Goal: Complete application form

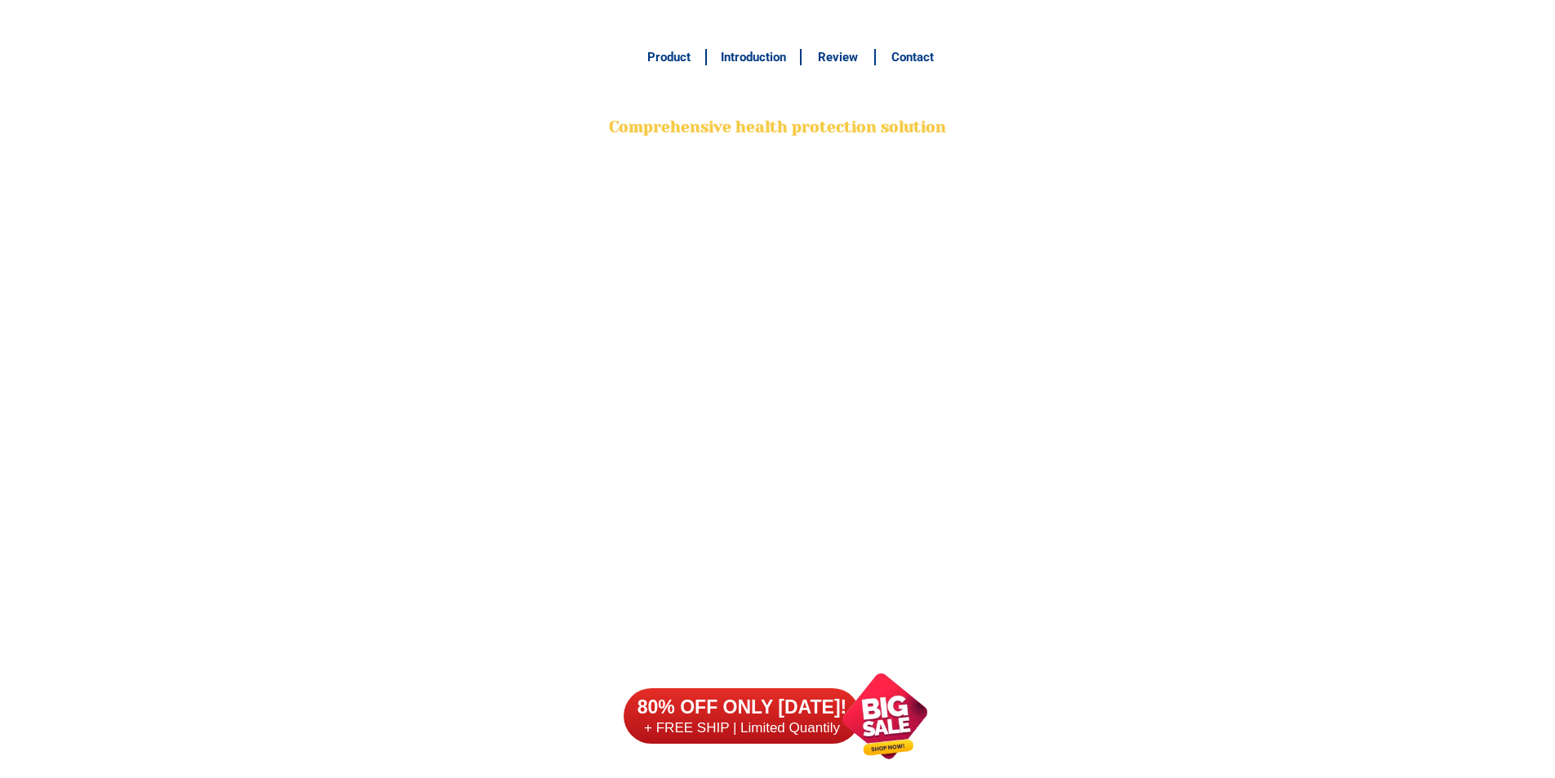
scroll to position [12949, 0]
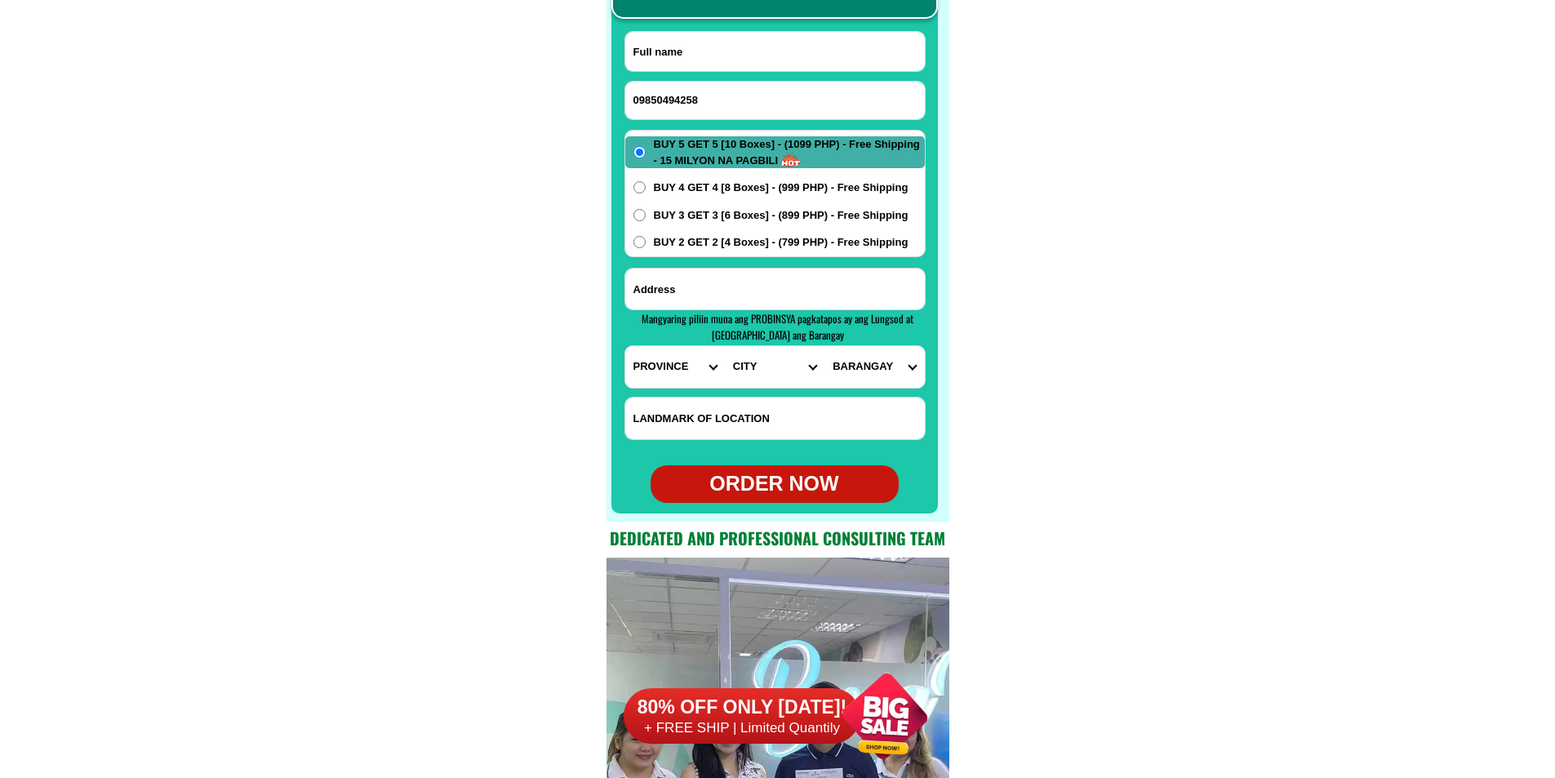
click at [706, 104] on input "09850494258" at bounding box center [775, 101] width 300 height 38
type input "09850494258"
click at [666, 39] on input "Input full_name" at bounding box center [775, 51] width 300 height 39
paste input "[PERSON_NAME]"
type input "[PERSON_NAME]"
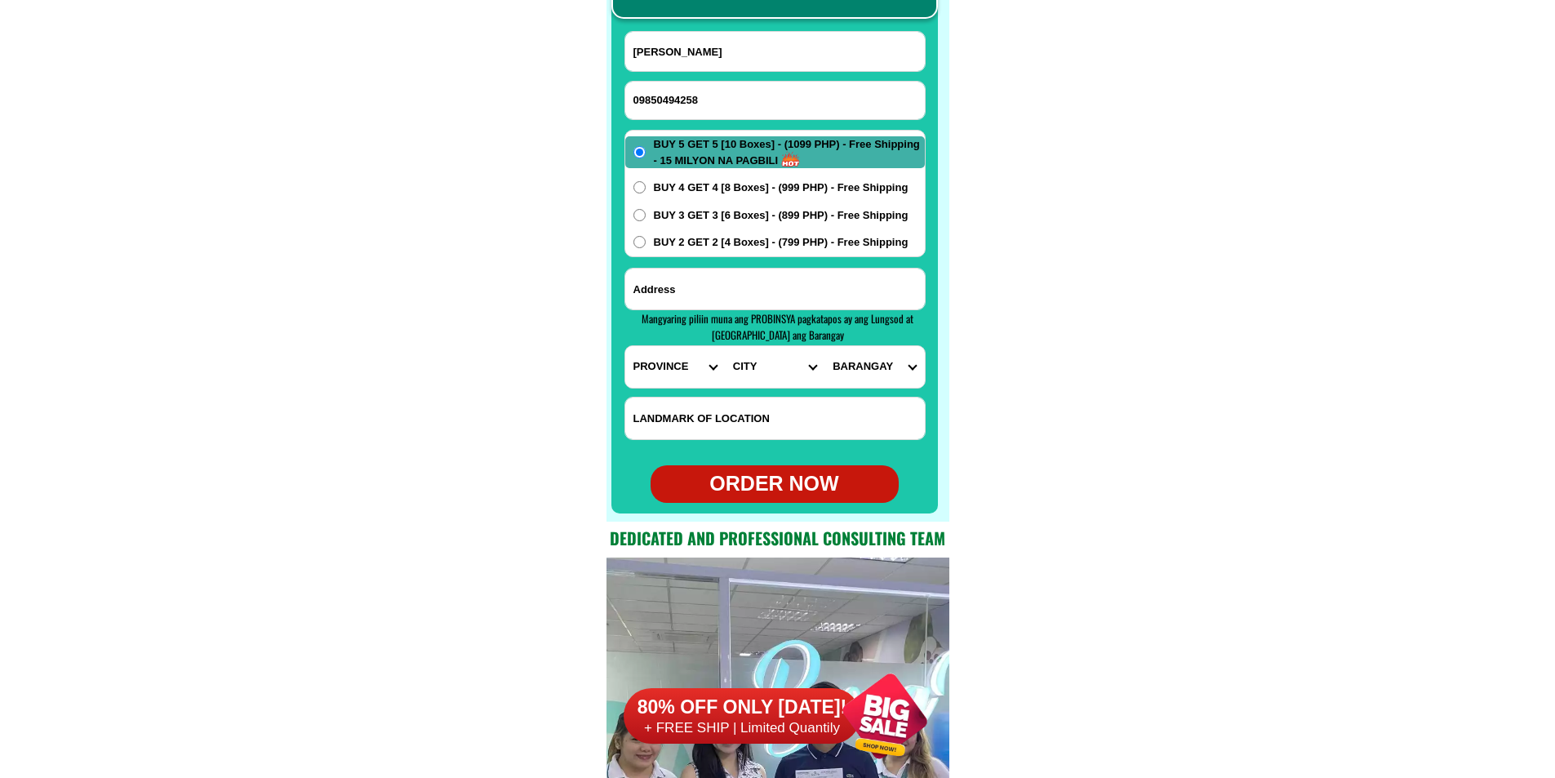
click at [721, 294] on input "Input address" at bounding box center [775, 289] width 300 height 41
paste input "sitio riverside purox5 [PERSON_NAME][GEOGRAPHIC_DATA]"
type input "sitio riverside purox5 [PERSON_NAME][GEOGRAPHIC_DATA]"
click at [665, 365] on select "PROVINCE [GEOGRAPHIC_DATA] [GEOGRAPHIC_DATA][PERSON_NAME][GEOGRAPHIC_DATA][GEOG…" at bounding box center [675, 367] width 100 height 42
select select "63_196"
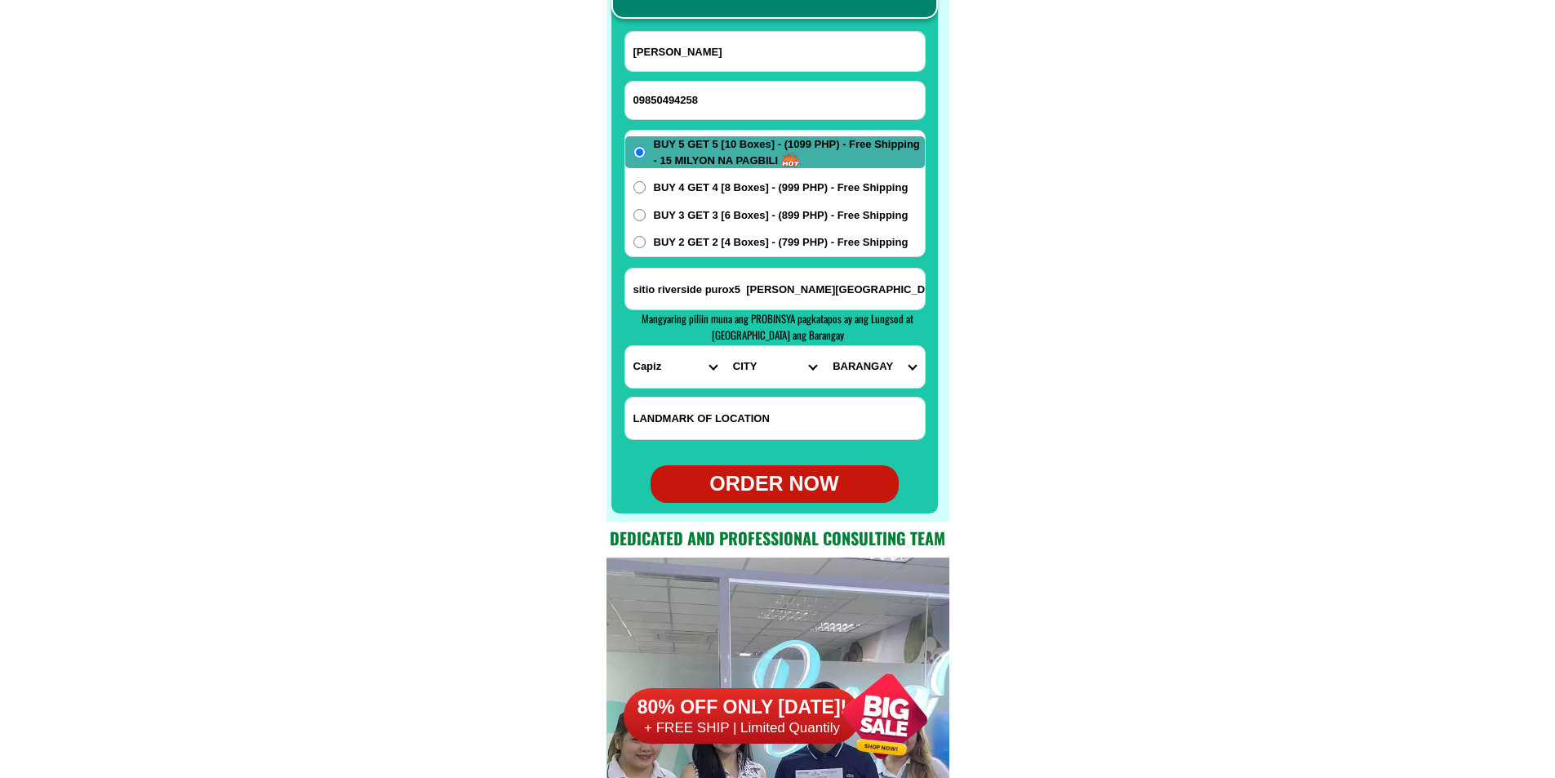
click at [625, 346] on select "PROVINCE [GEOGRAPHIC_DATA] [GEOGRAPHIC_DATA][PERSON_NAME][GEOGRAPHIC_DATA][GEOG…" at bounding box center [675, 367] width 100 height 42
click at [748, 377] on select "CITY Capiz-[PERSON_NAME][GEOGRAPHIC_DATA]-president-[PERSON_NAME] Ivisan [PERSO…" at bounding box center [775, 367] width 100 height 42
select select "63_1968850"
click at [672, 371] on select "PROVINCE [GEOGRAPHIC_DATA] [GEOGRAPHIC_DATA][PERSON_NAME][GEOGRAPHIC_DATA][GEOG…" at bounding box center [675, 367] width 100 height 42
select select "63_761"
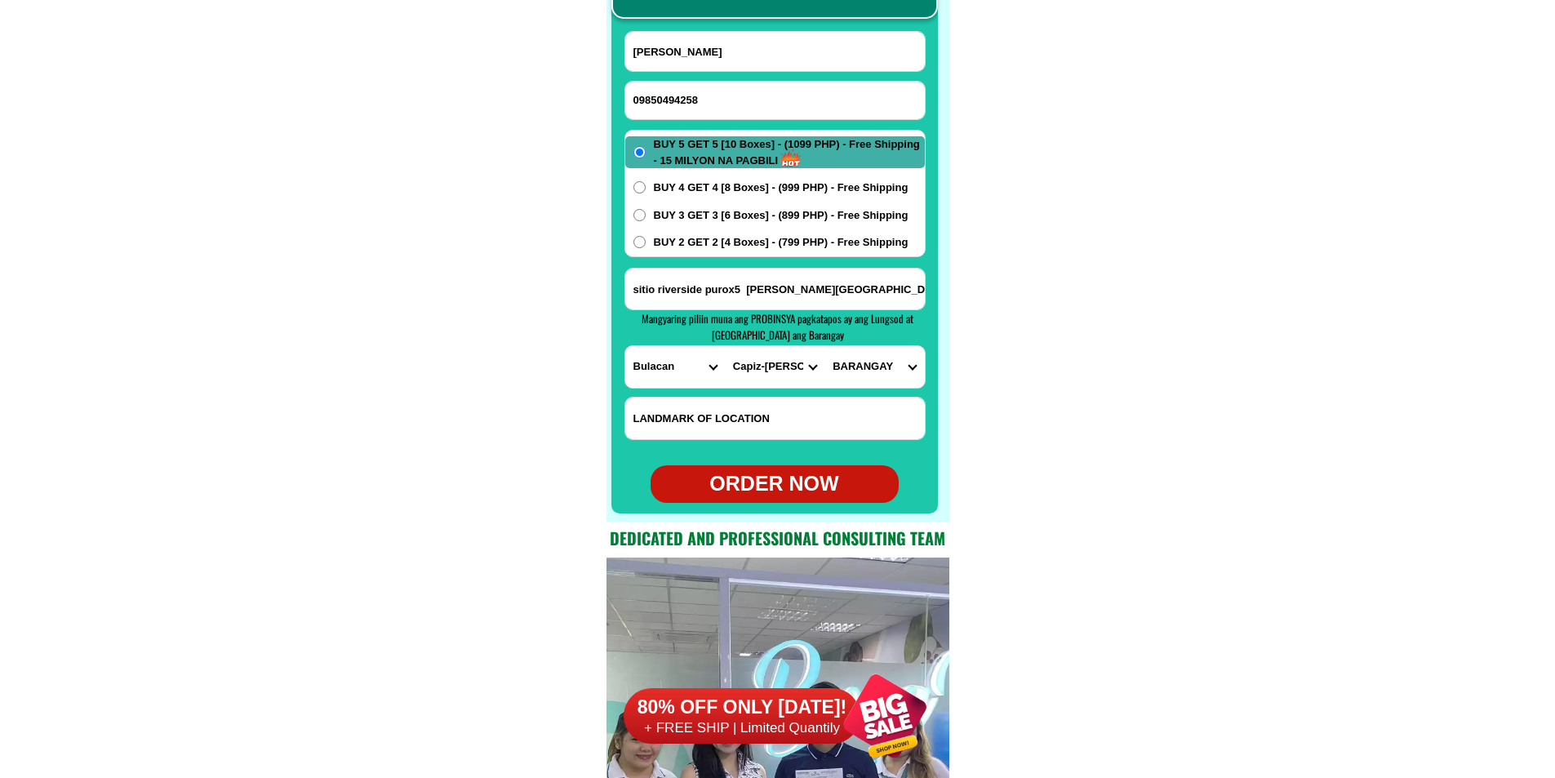
click at [625, 346] on select "PROVINCE [GEOGRAPHIC_DATA] [GEOGRAPHIC_DATA][PERSON_NAME][GEOGRAPHIC_DATA][GEOG…" at bounding box center [675, 367] width 100 height 42
click at [745, 357] on select "CITY [PERSON_NAME] [GEOGRAPHIC_DATA] [GEOGRAPHIC_DATA]-[GEOGRAPHIC_DATA] [GEOGR…" at bounding box center [775, 367] width 100 height 42
select select "63_7615708"
click at [745, 361] on select "CITY [PERSON_NAME] [GEOGRAPHIC_DATA] [GEOGRAPHIC_DATA]-[GEOGRAPHIC_DATA] [GEOGR…" at bounding box center [775, 367] width 100 height 42
click at [802, 293] on input "sitio riverside purox5 [PERSON_NAME][GEOGRAPHIC_DATA]" at bounding box center [775, 289] width 300 height 41
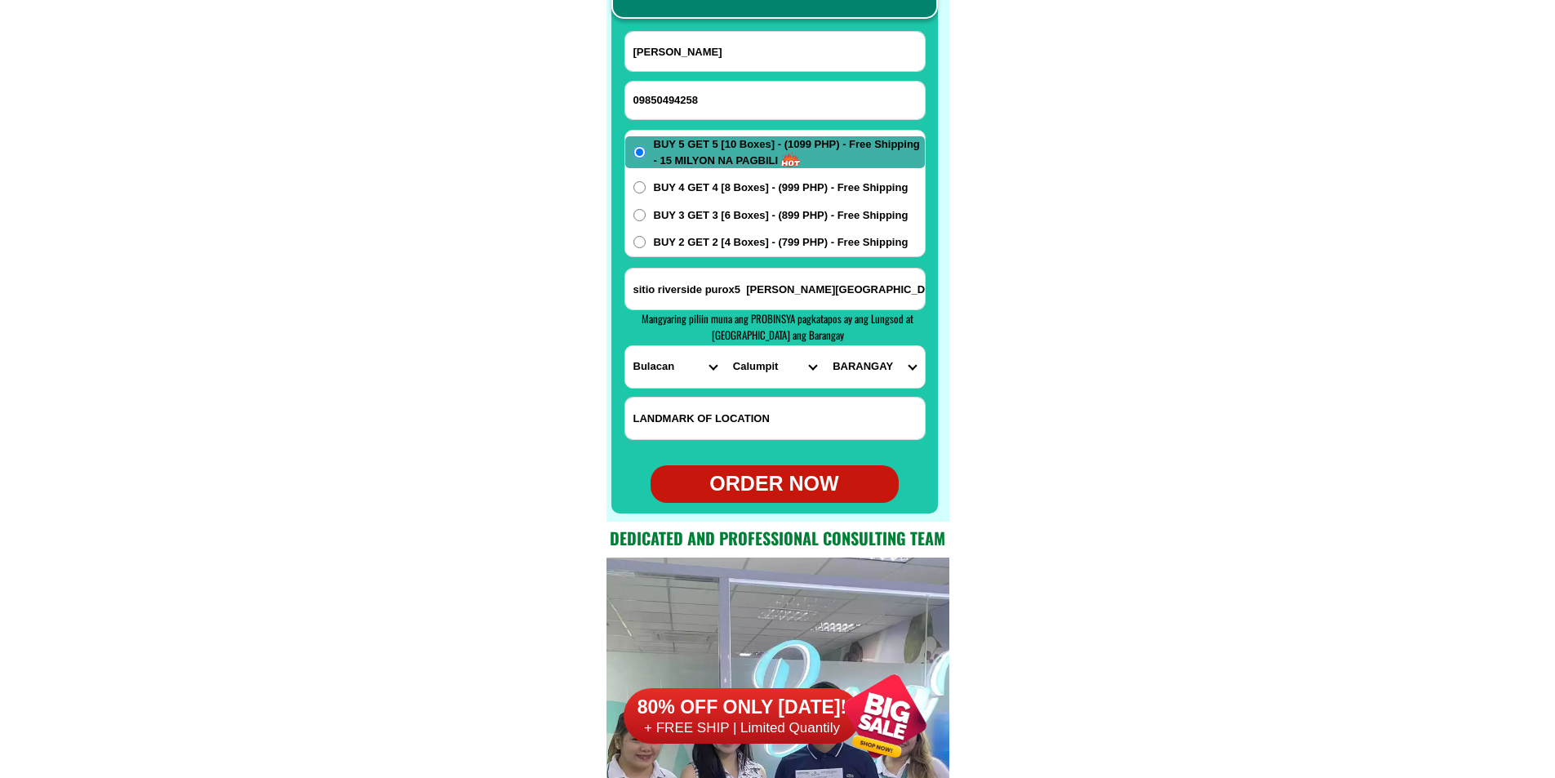
click at [659, 370] on select "PROVINCE [GEOGRAPHIC_DATA] [GEOGRAPHIC_DATA][PERSON_NAME][GEOGRAPHIC_DATA][GEOG…" at bounding box center [675, 367] width 100 height 42
select select "63_904"
click at [625, 346] on select "PROVINCE [GEOGRAPHIC_DATA] [GEOGRAPHIC_DATA][PERSON_NAME][GEOGRAPHIC_DATA][GEOG…" at bounding box center [675, 367] width 100 height 42
click at [742, 360] on select "CITY [GEOGRAPHIC_DATA]-city [GEOGRAPHIC_DATA]-city [GEOGRAPHIC_DATA][PERSON_NAM…" at bounding box center [775, 367] width 100 height 42
select select "63_9049493"
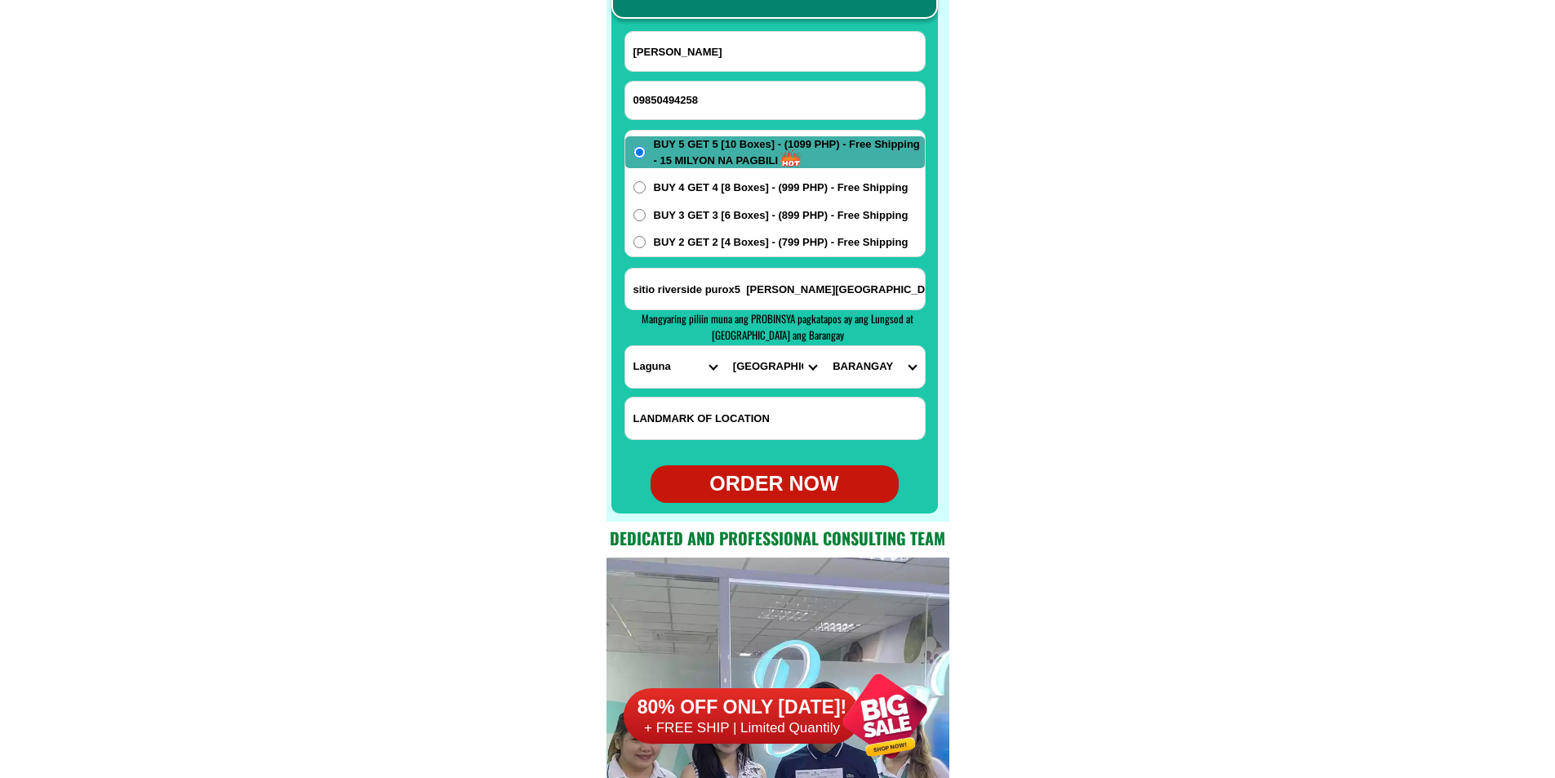
click at [725, 346] on select "CITY [GEOGRAPHIC_DATA]-city [GEOGRAPHIC_DATA]-city [GEOGRAPHIC_DATA][PERSON_NAM…" at bounding box center [775, 367] width 100 height 42
click at [859, 378] on select "BARANGAY [GEOGRAPHIC_DATA] Banadero Banlic Barandal Barangay 1 (pob.) Barangay …" at bounding box center [874, 367] width 100 height 42
select select "63_90494931791"
click at [824, 346] on select "BARANGAY [GEOGRAPHIC_DATA] Banadero Banlic Barandal Barangay 1 (pob.) Barangay …" at bounding box center [874, 367] width 100 height 42
click at [781, 491] on div "ORDER NOW" at bounding box center [774, 483] width 248 height 31
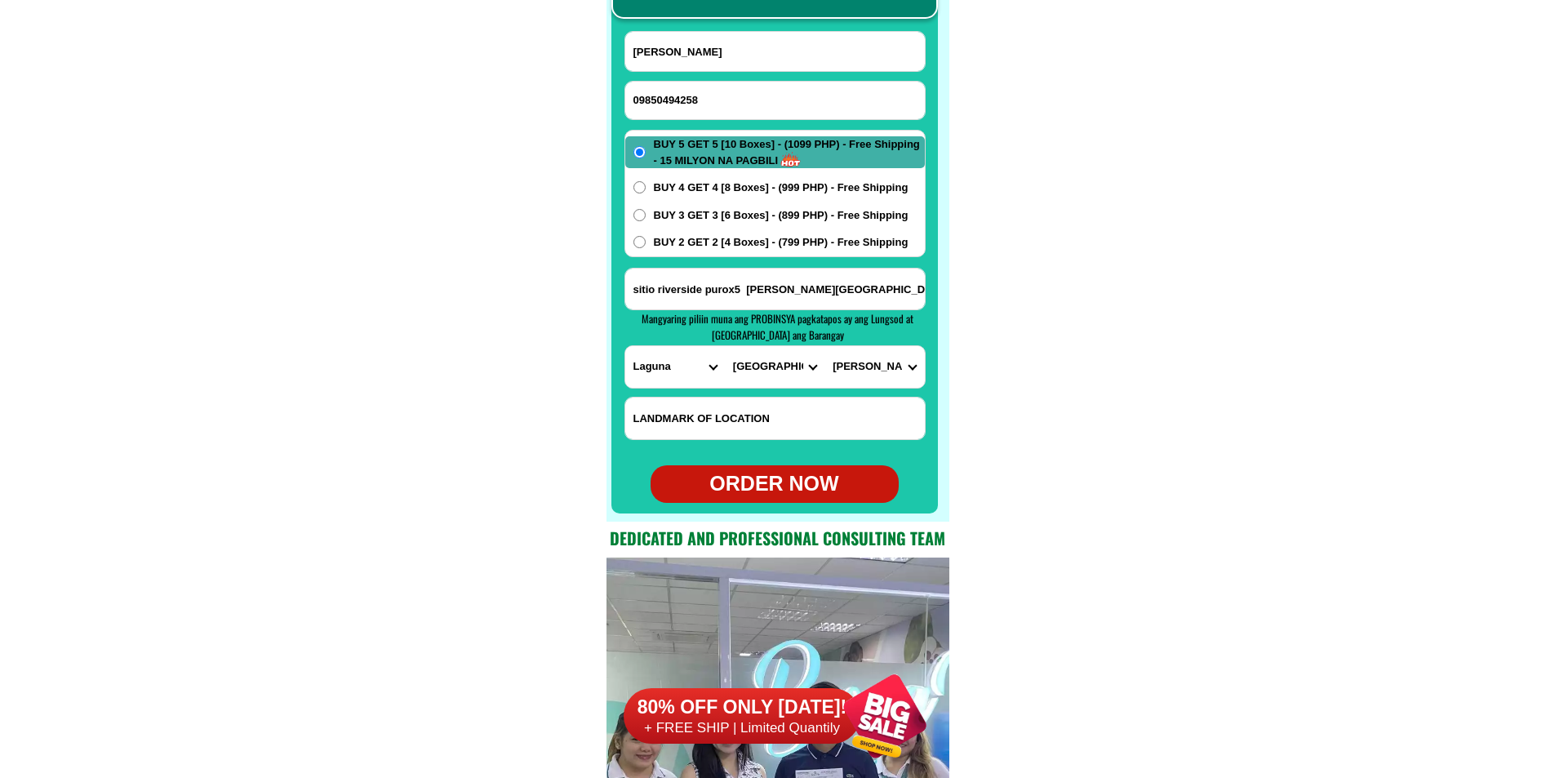
radio input "true"
